Goal: Find specific fact: Find specific fact

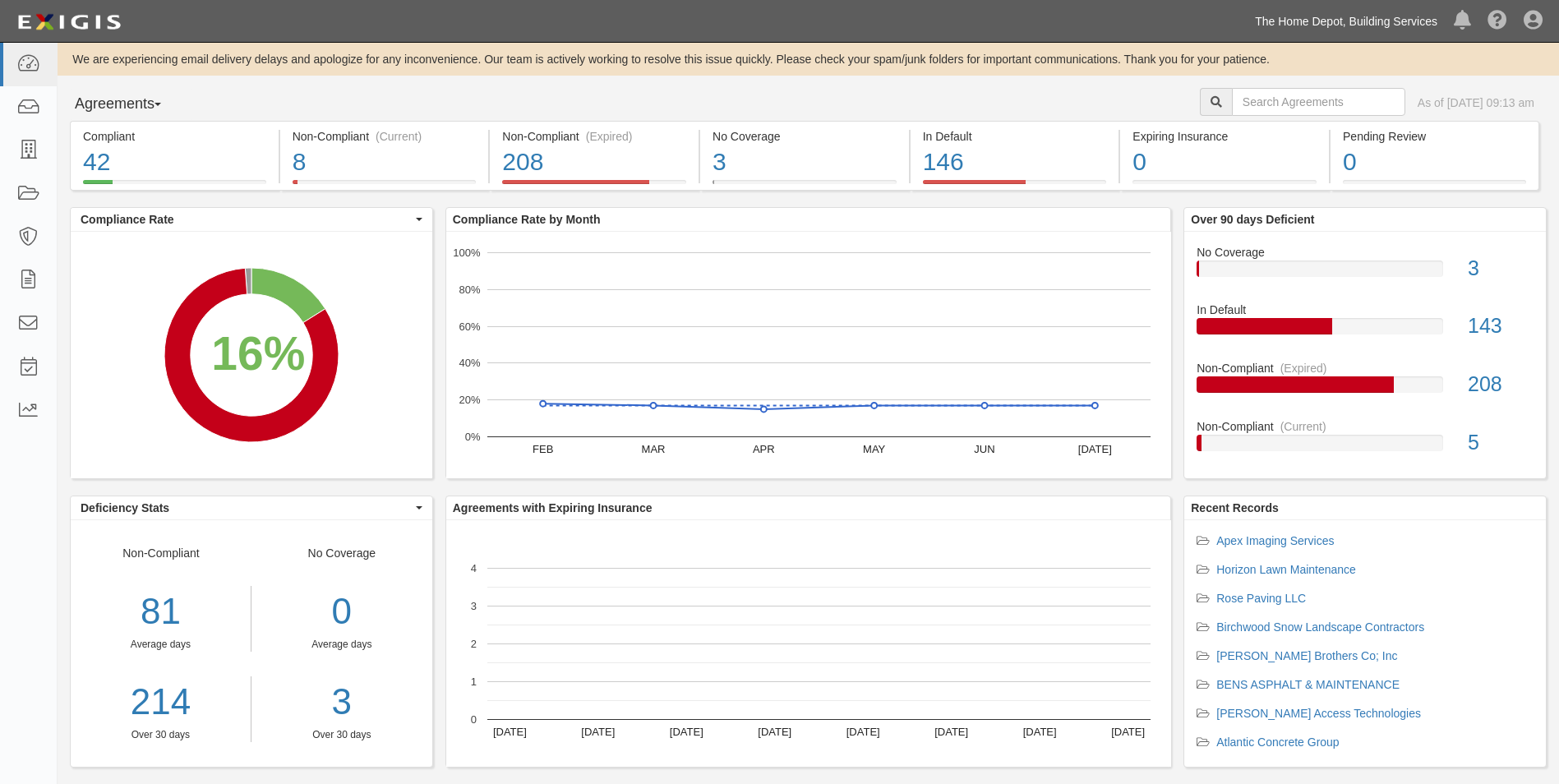
click at [1268, 17] on link "The Home Depot, Building Services" at bounding box center [1346, 21] width 199 height 33
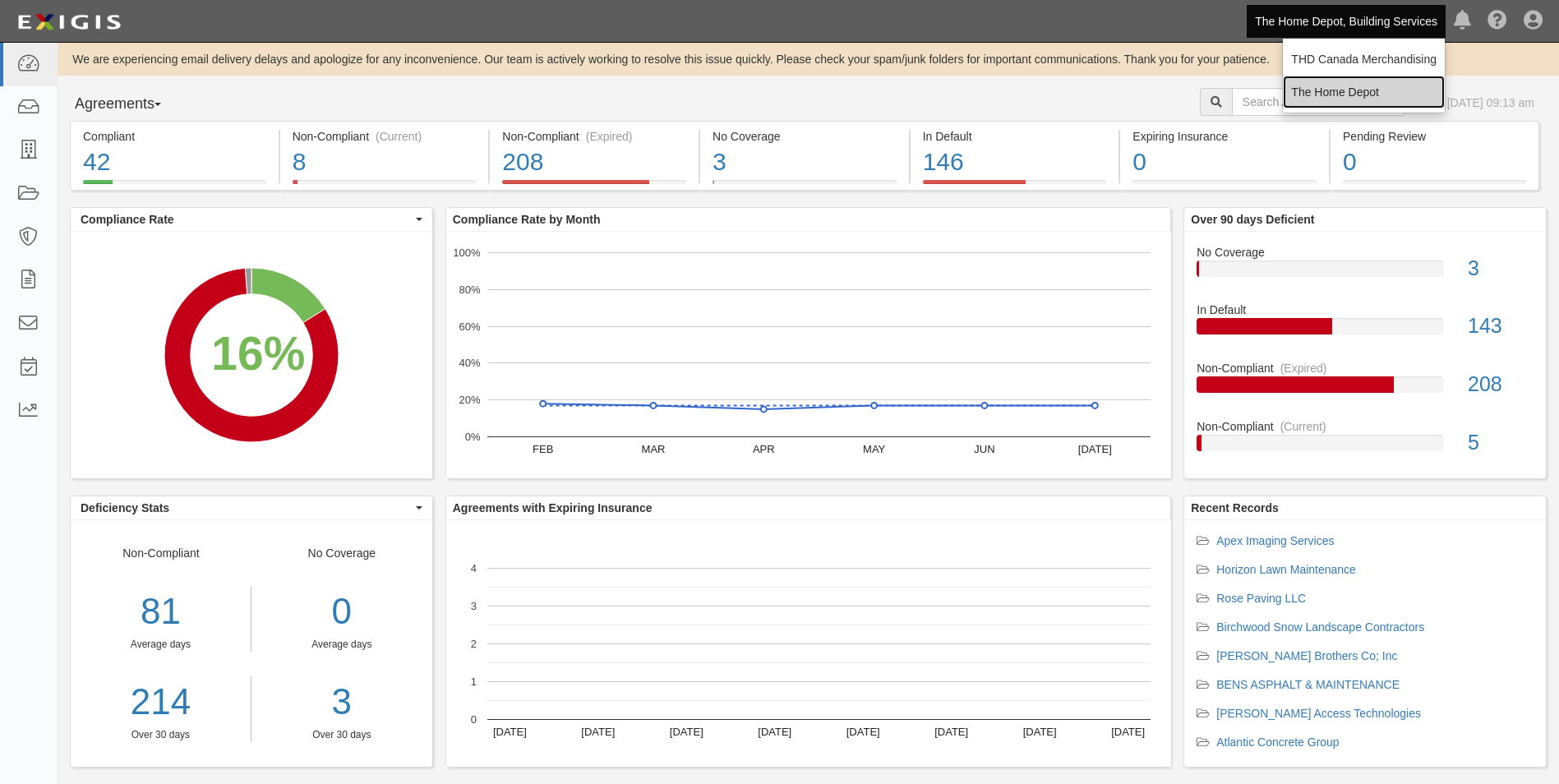
click at [1298, 91] on link "The Home Depot" at bounding box center [1364, 92] width 162 height 33
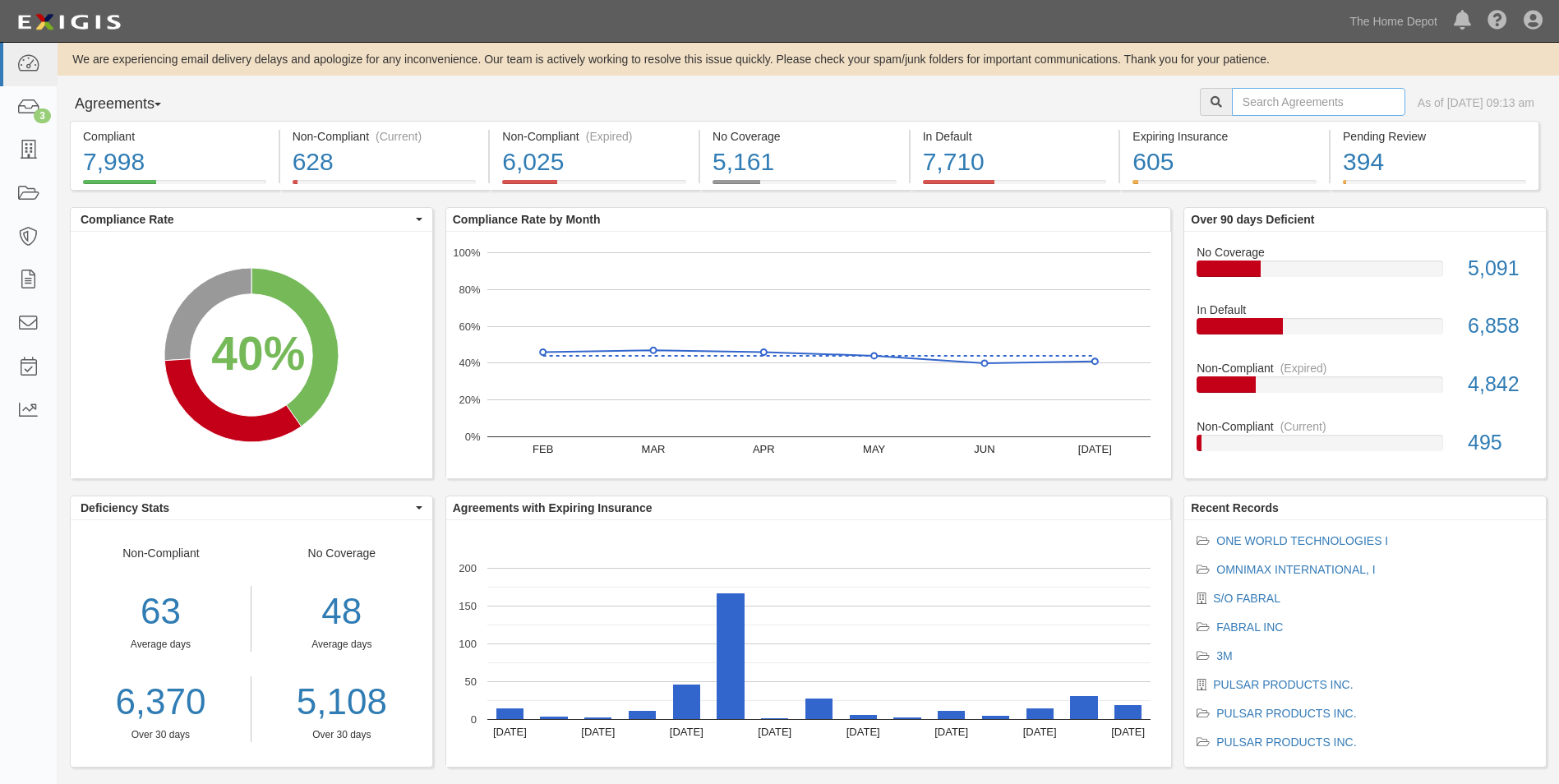
click at [1251, 109] on input "text" at bounding box center [1319, 102] width 173 height 28
paste input "ZHEJIANG"
type input "ZHEJIANG"
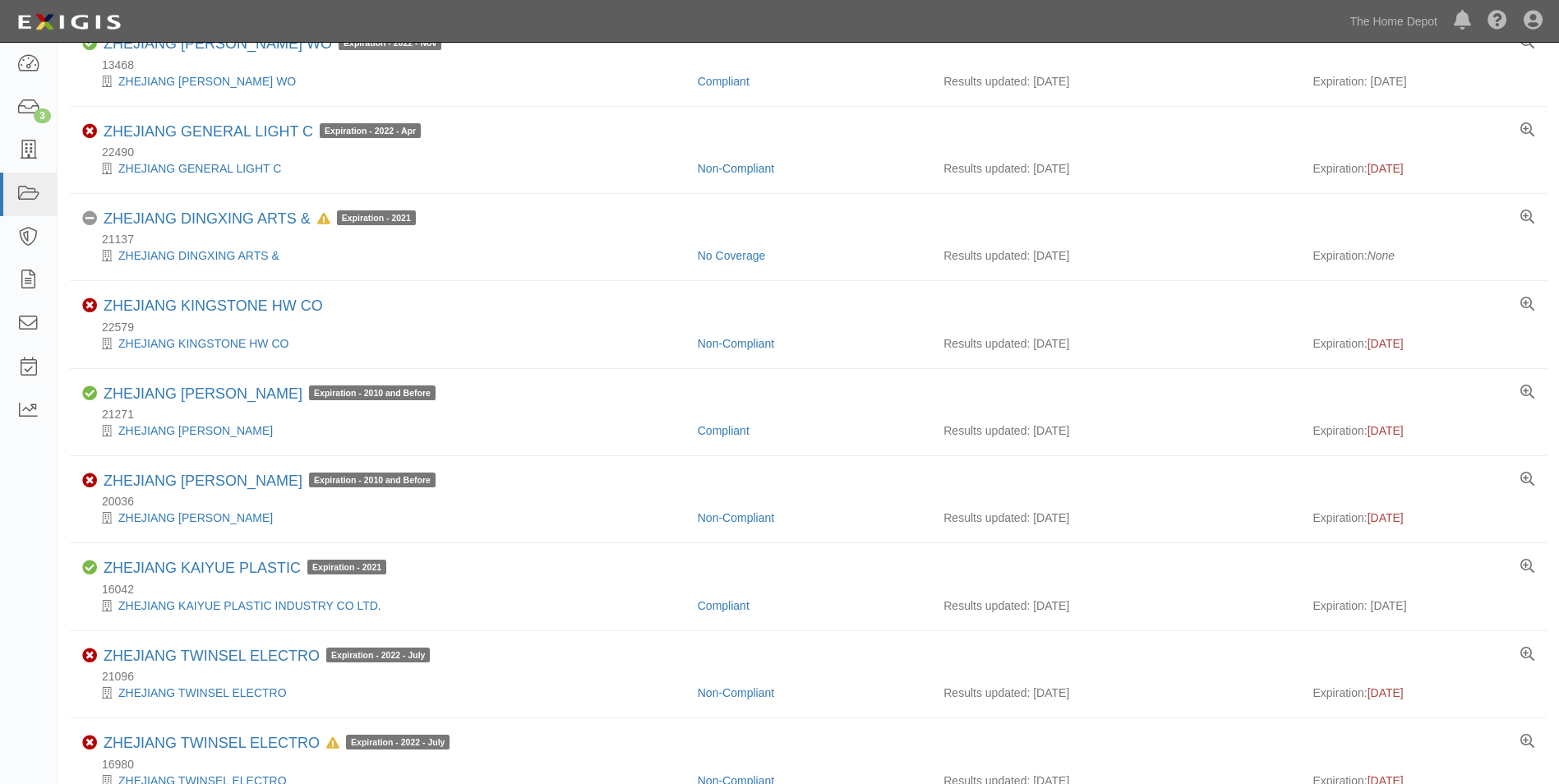
scroll to position [821, 0]
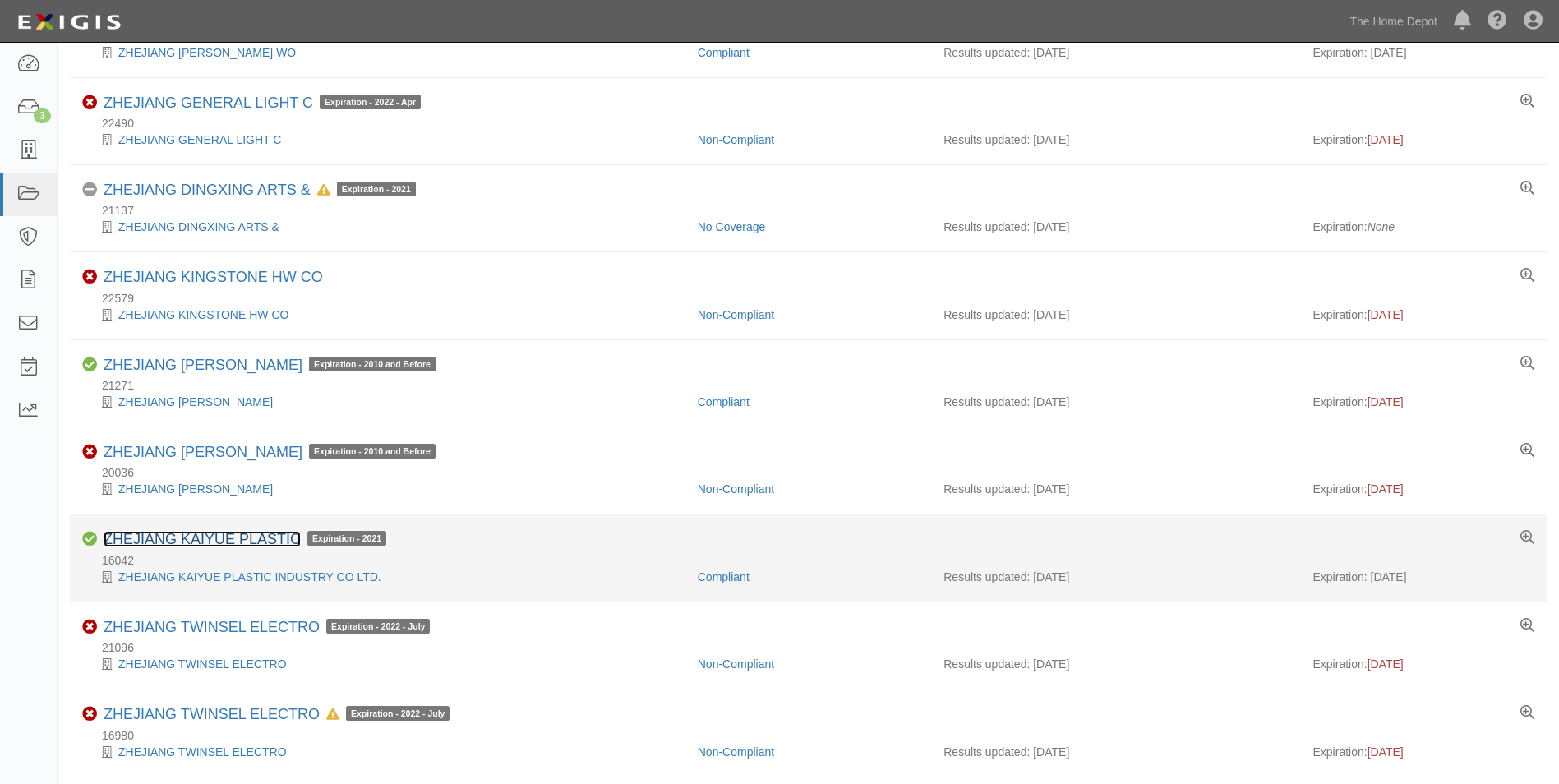
click at [238, 534] on link "ZHEJIANG KAIYUE PLASTIC" at bounding box center [202, 539] width 197 height 16
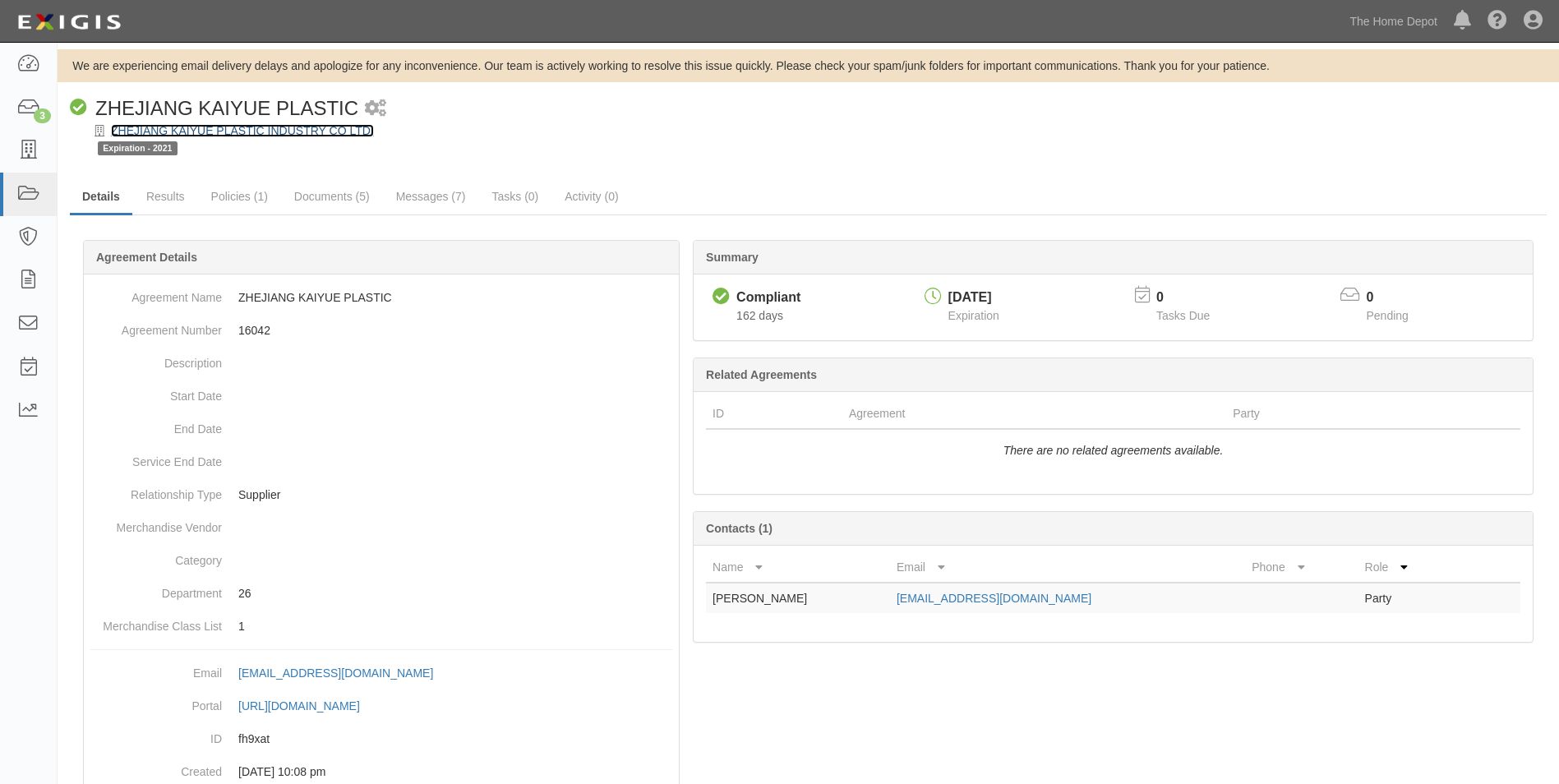
click at [241, 132] on link "ZHEJIANG KAIYUE PLASTIC INDUSTRY CO LTD." at bounding box center [243, 130] width 263 height 13
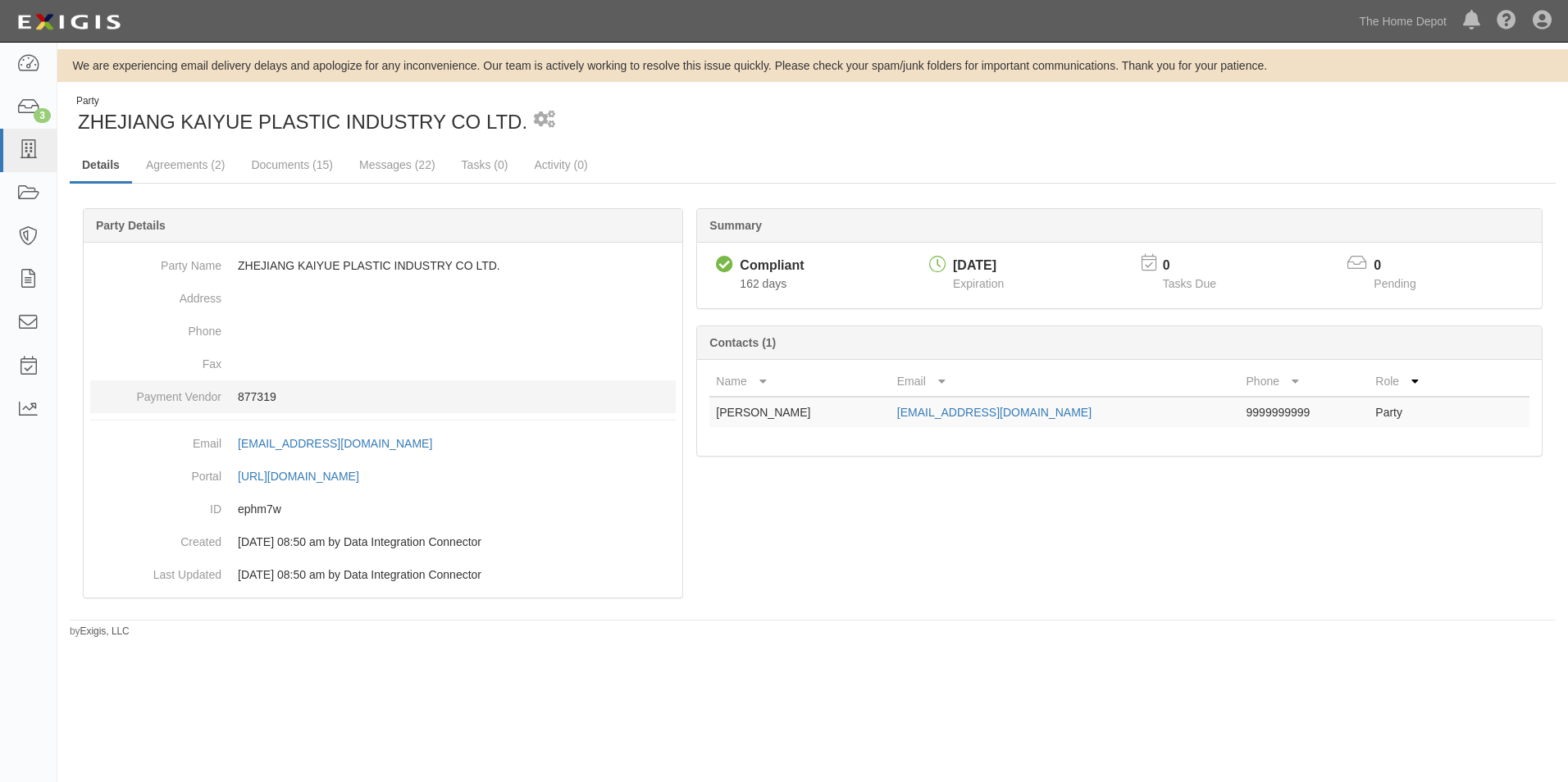
click at [266, 395] on p "877319" at bounding box center [456, 396] width 438 height 16
copy p "877319"
